Goal: Find specific page/section: Find specific page/section

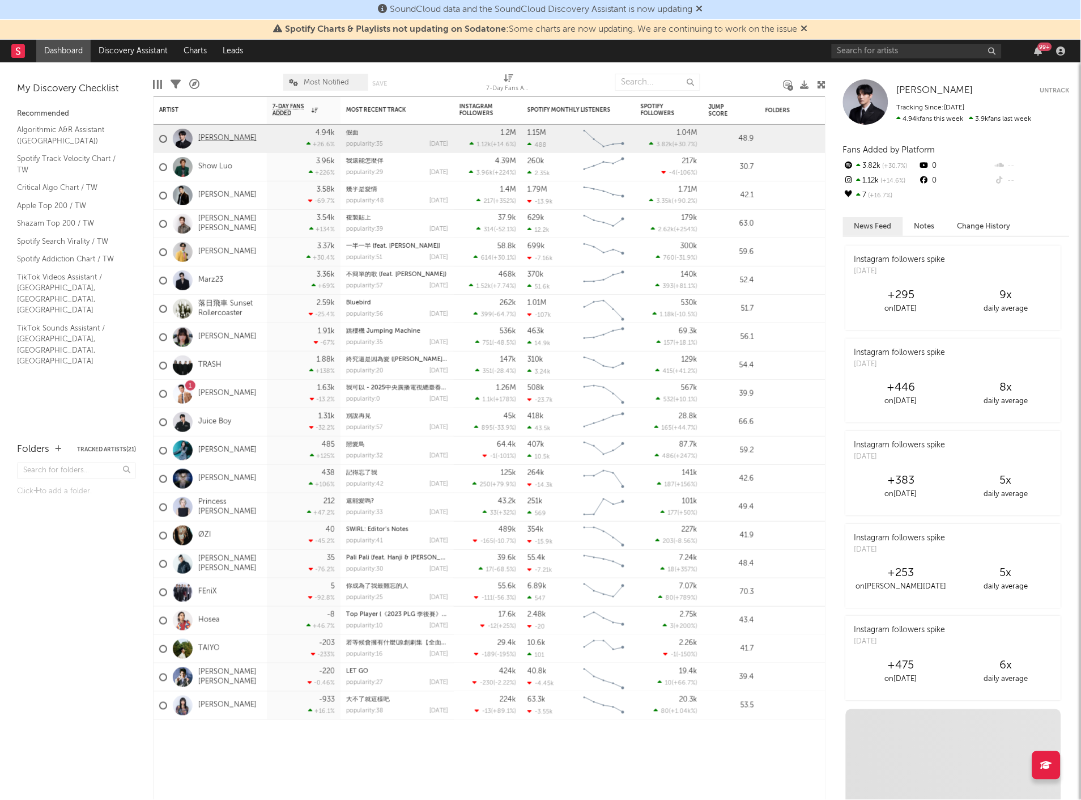
click at [215, 137] on link "[PERSON_NAME]" at bounding box center [227, 139] width 58 height 10
click at [876, 52] on input "text" at bounding box center [917, 51] width 170 height 14
click at [893, 52] on input "abus ta" at bounding box center [917, 51] width 170 height 14
drag, startPoint x: 882, startPoint y: 48, endPoint x: 801, endPoint y: 46, distance: 81.6
click at [801, 46] on nav "Dashboard Discovery Assistant Charts Leads abus ta 99 +" at bounding box center [540, 51] width 1081 height 23
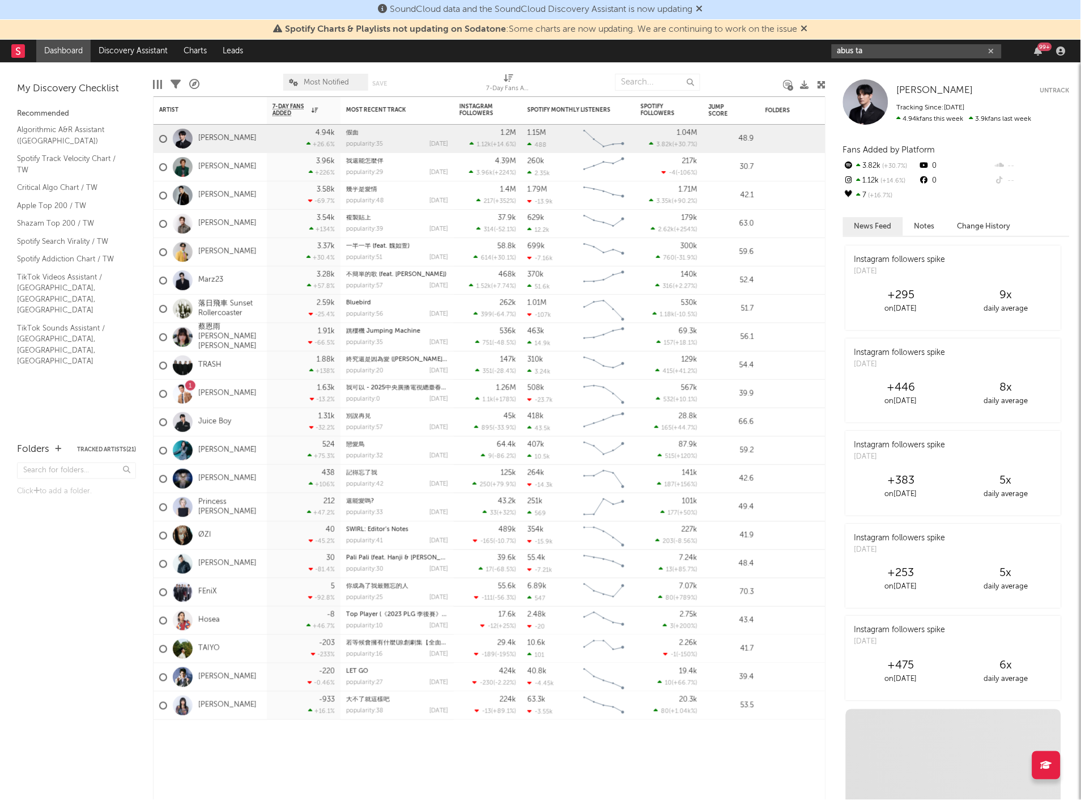
paste input "Abus Tanapim"
drag, startPoint x: 915, startPoint y: 51, endPoint x: 712, endPoint y: 40, distance: 203.2
click at [712, 40] on nav "Dashboard Discovery Assistant Charts Leads Abus Tanapima 99 +" at bounding box center [540, 51] width 1081 height 23
paste input "•"
type input "Abus•Tanapima"
